Goal: Check status: Check status

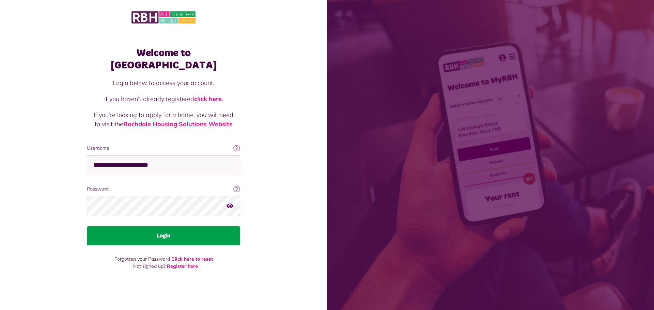
click at [168, 234] on button "Login" at bounding box center [163, 235] width 153 height 19
drag, startPoint x: 164, startPoint y: 228, endPoint x: 167, endPoint y: 223, distance: 6.0
click at [164, 227] on button "Login" at bounding box center [163, 235] width 153 height 19
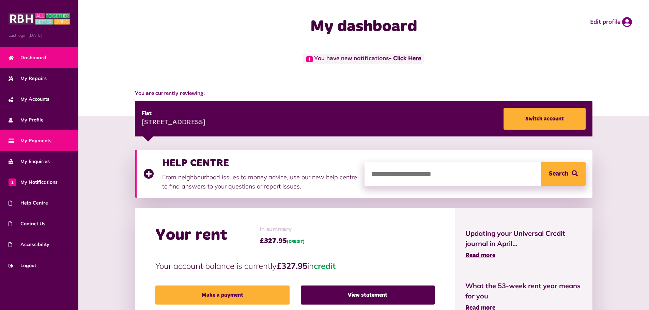
click at [17, 145] on link "My Payments" at bounding box center [39, 140] width 78 height 21
click at [34, 140] on span "My Payments" at bounding box center [30, 140] width 43 height 7
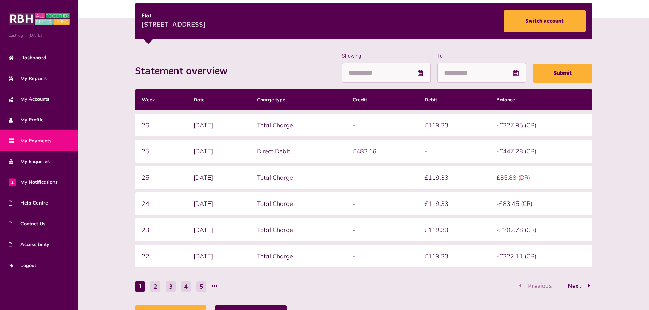
scroll to position [32, 0]
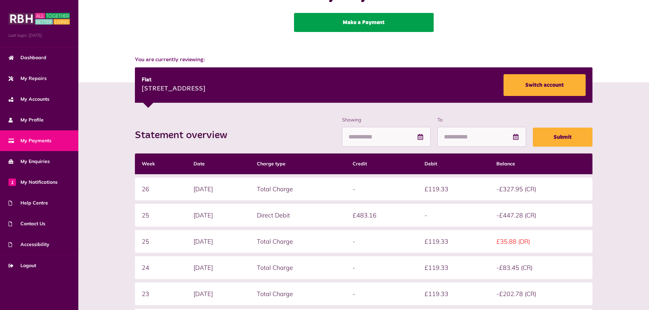
click at [356, 20] on link "Make a Payment" at bounding box center [364, 22] width 140 height 19
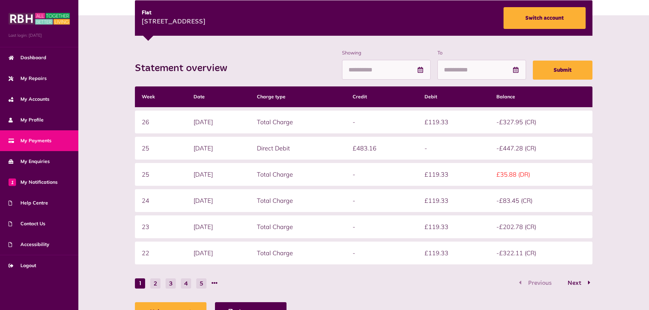
scroll to position [101, 0]
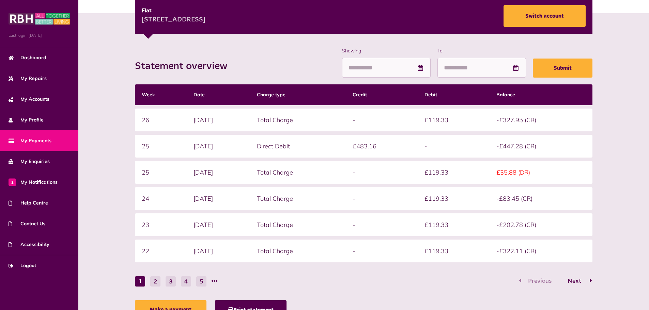
click at [578, 280] on span "Next" at bounding box center [574, 281] width 24 height 6
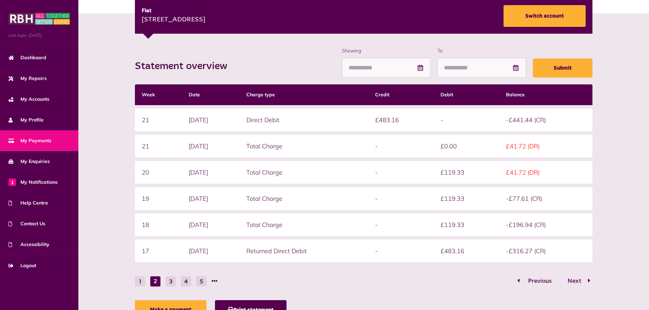
click at [531, 281] on span "Previous" at bounding box center [540, 281] width 34 height 6
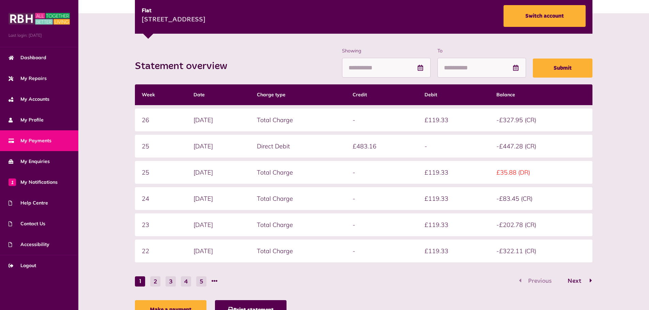
click at [579, 282] on span "Next" at bounding box center [574, 281] width 24 height 6
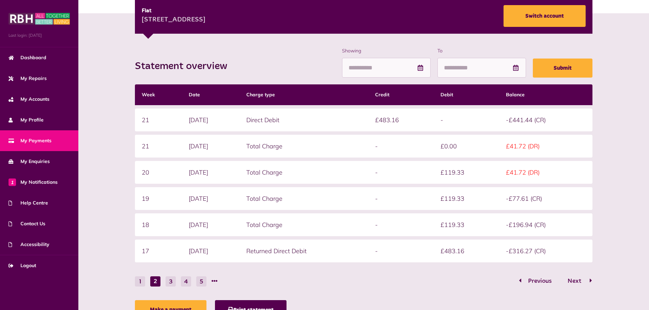
click at [574, 281] on span "Next" at bounding box center [574, 281] width 24 height 6
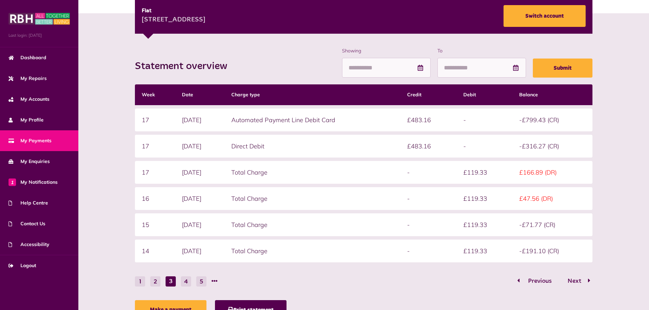
click at [536, 280] on span "Previous" at bounding box center [540, 281] width 34 height 6
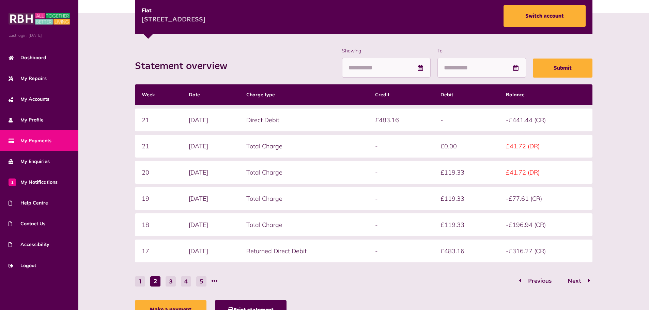
click at [35, 142] on span "My Payments" at bounding box center [30, 140] width 43 height 7
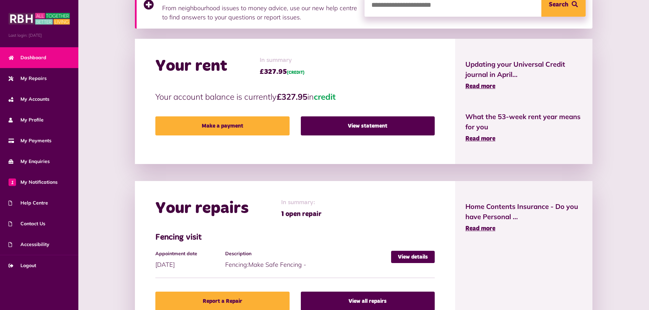
scroll to position [170, 0]
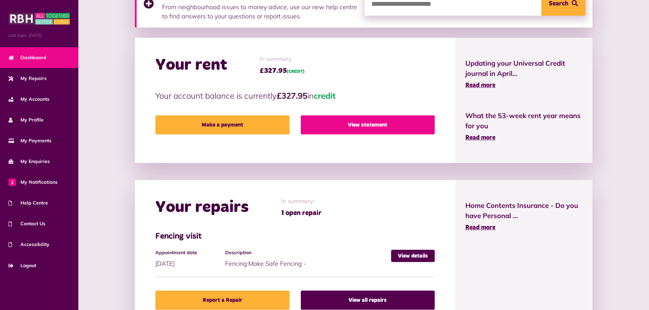
click at [350, 124] on link "View statement" at bounding box center [368, 124] width 134 height 19
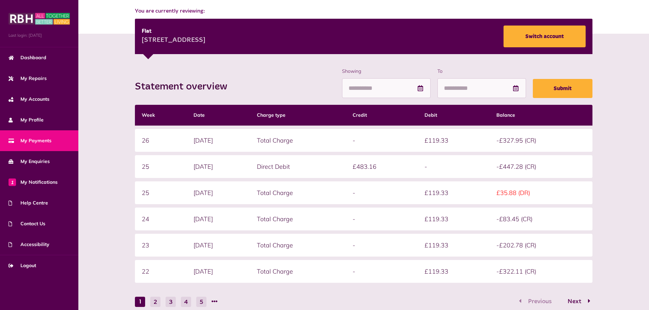
scroll to position [100, 0]
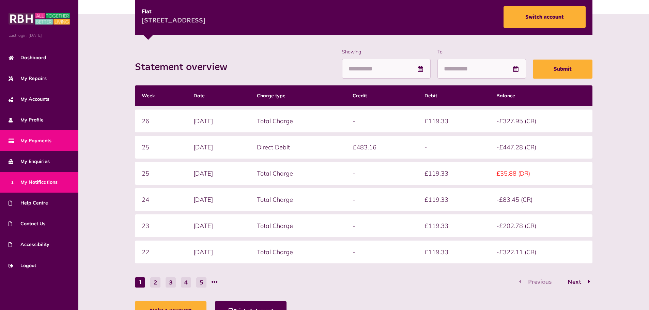
click at [32, 185] on span "1 My Notifications" at bounding box center [33, 182] width 49 height 7
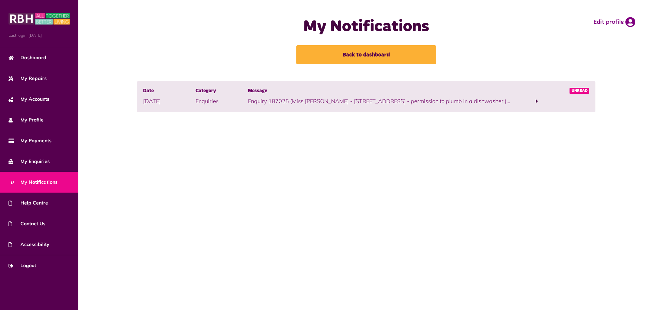
click at [571, 93] on span "Unread" at bounding box center [579, 91] width 20 height 6
click at [573, 92] on span "Unread" at bounding box center [579, 91] width 20 height 6
drag, startPoint x: 541, startPoint y: 98, endPoint x: 535, endPoint y: 100, distance: 7.2
click at [537, 99] on span at bounding box center [536, 101] width 52 height 9
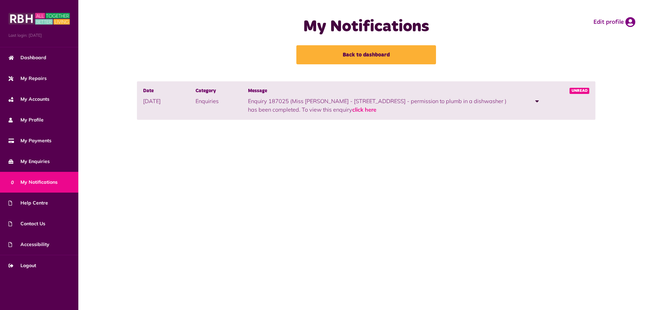
click at [524, 63] on div "My Notifications Back to dashboard Edit profile" at bounding box center [366, 41] width 558 height 68
click at [33, 162] on span "My Enquiries" at bounding box center [29, 161] width 41 height 7
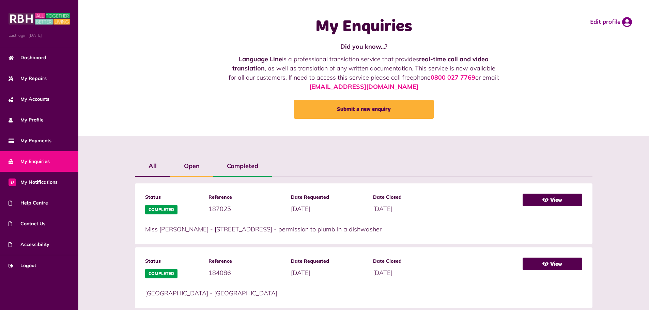
scroll to position [102, 0]
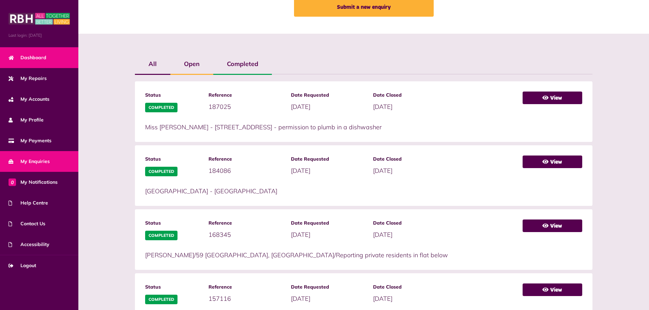
click at [33, 57] on span "Dashboard" at bounding box center [28, 57] width 38 height 7
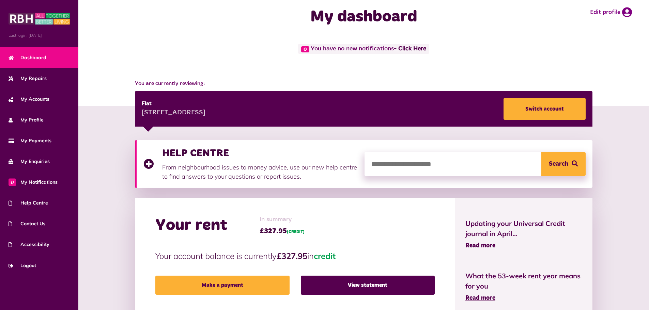
scroll to position [34, 0]
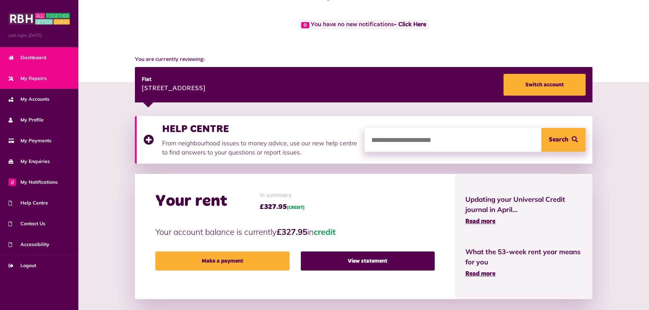
click at [46, 77] on link "My Repairs" at bounding box center [39, 78] width 78 height 21
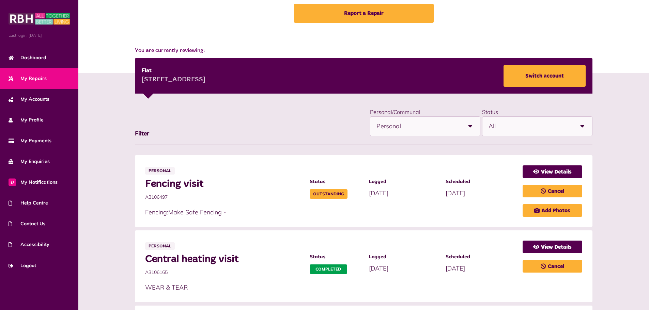
scroll to position [68, 0]
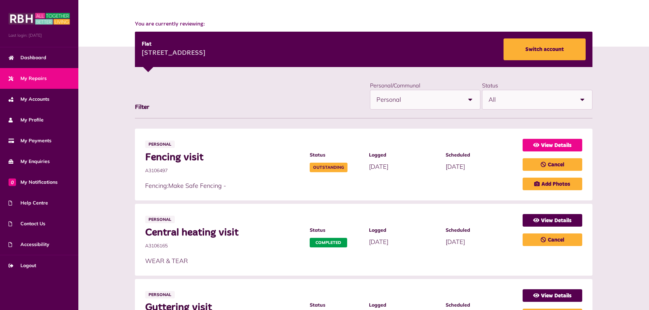
click at [559, 144] on link "View Details" at bounding box center [552, 145] width 60 height 13
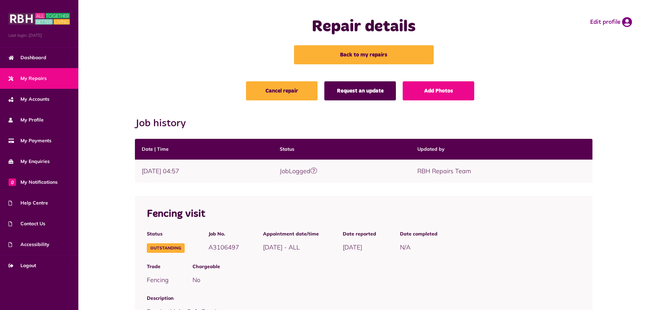
click at [344, 90] on link "Request an update" at bounding box center [360, 90] width 72 height 19
